Goal: Navigation & Orientation: Find specific page/section

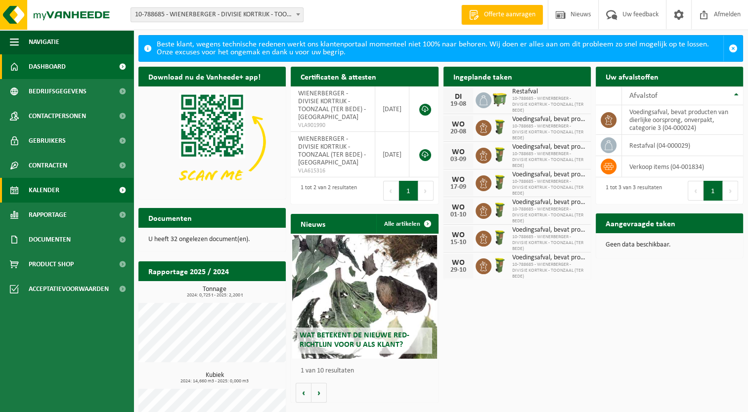
click at [55, 188] on span "Kalender" at bounding box center [44, 190] width 31 height 25
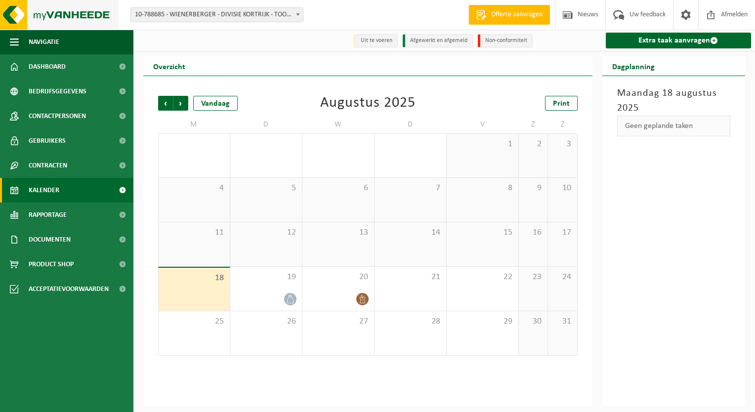
drag, startPoint x: 64, startPoint y: 16, endPoint x: 67, endPoint y: 27, distance: 11.2
click at [64, 16] on img at bounding box center [59, 15] width 119 height 30
